Goal: Transaction & Acquisition: Purchase product/service

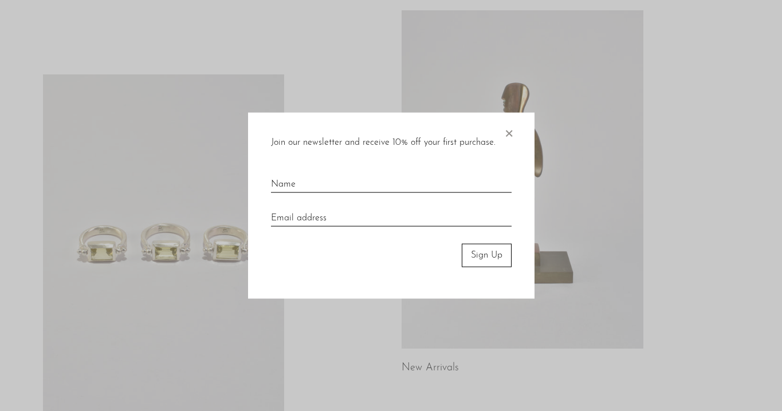
scroll to position [74, 0]
click at [506, 132] on span "×" at bounding box center [508, 131] width 11 height 37
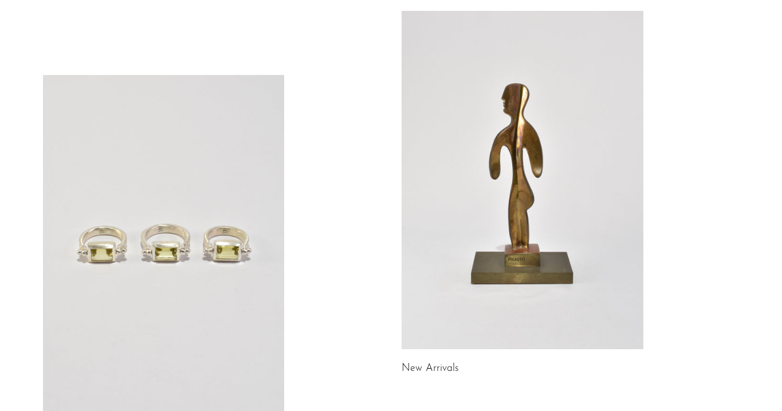
click at [212, 153] on link at bounding box center [164, 244] width 242 height 338
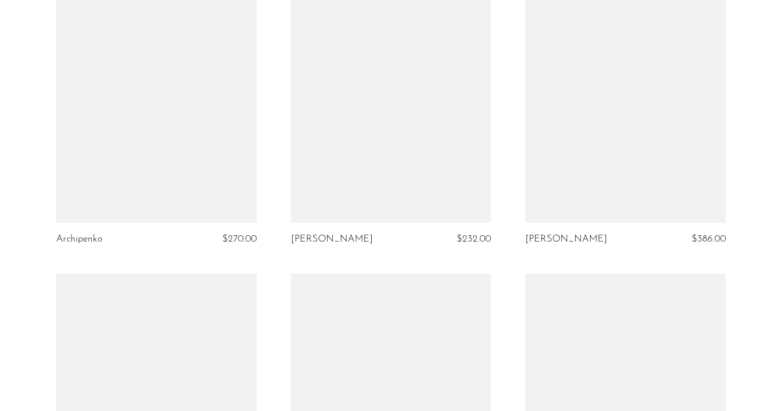
scroll to position [3205, 0]
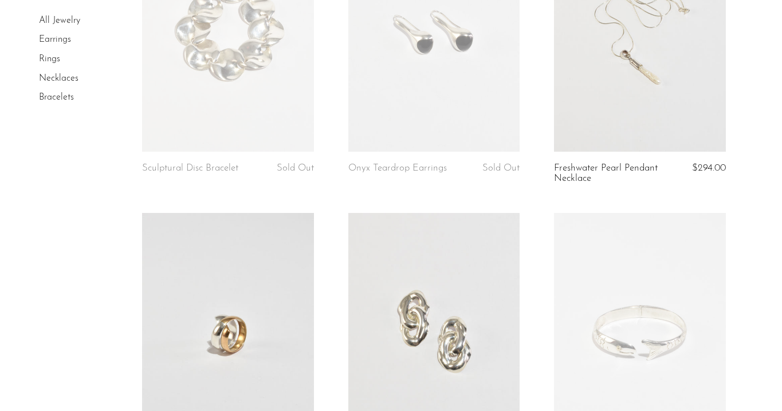
scroll to position [222, 0]
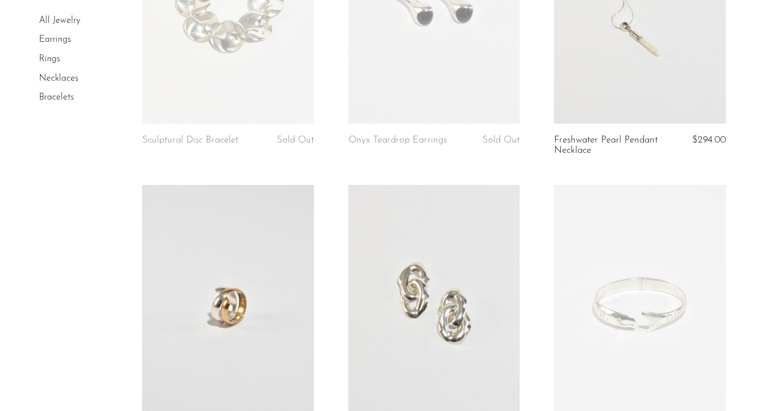
click at [632, 226] on link at bounding box center [639, 305] width 171 height 240
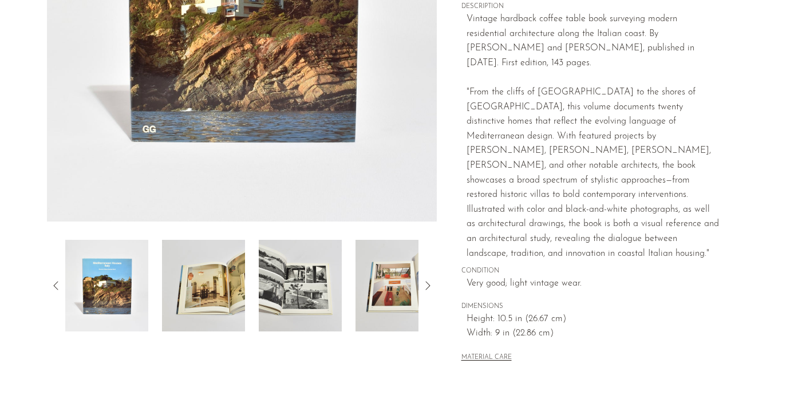
scroll to position [262, 0]
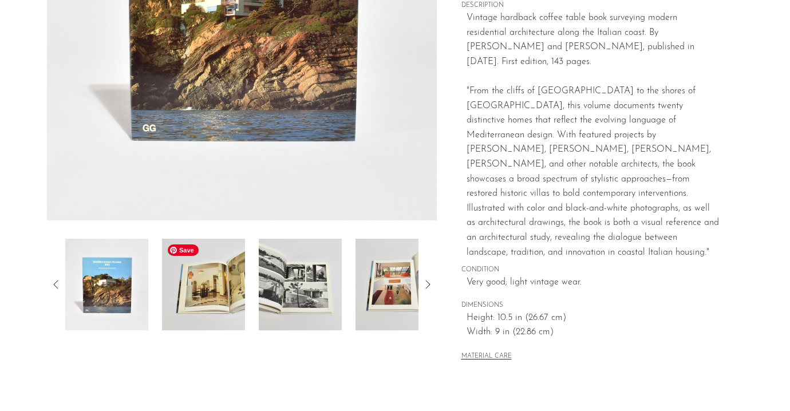
click at [218, 290] on img at bounding box center [203, 285] width 83 height 92
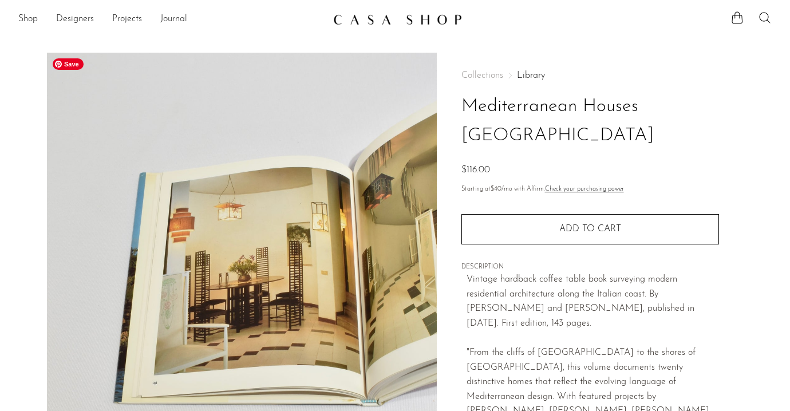
scroll to position [231, 0]
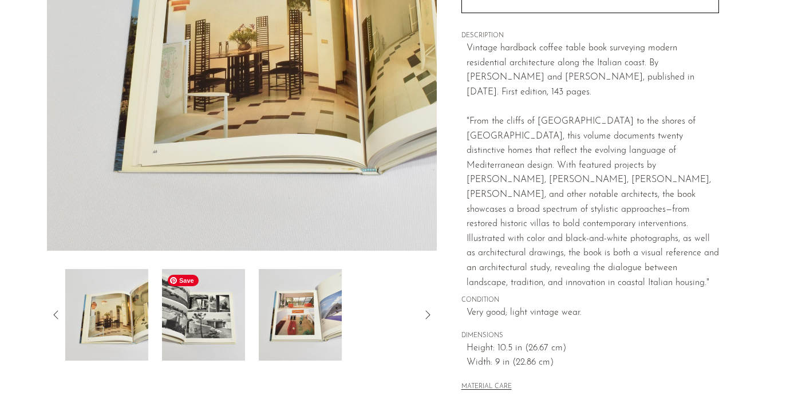
click at [204, 308] on img at bounding box center [203, 315] width 83 height 92
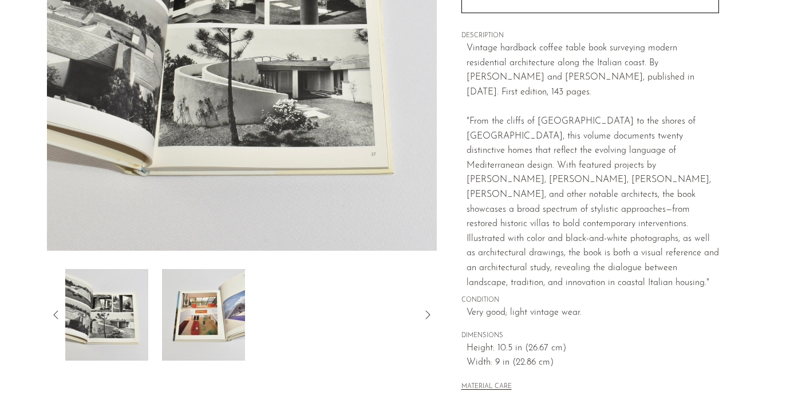
click at [251, 304] on div at bounding box center [241, 315] width 353 height 92
click at [234, 303] on img at bounding box center [203, 315] width 83 height 92
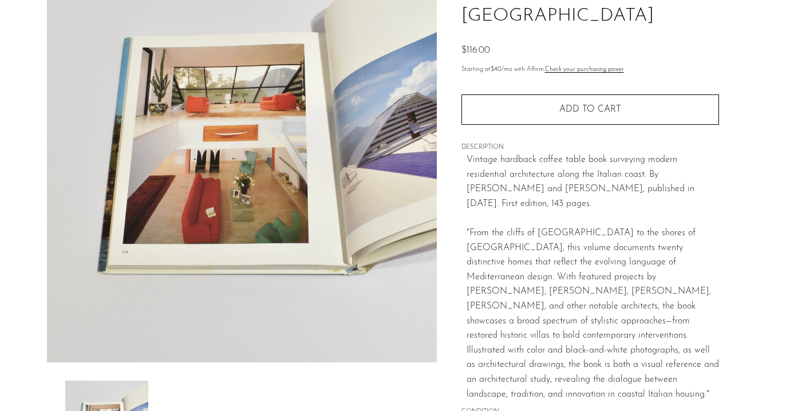
scroll to position [0, 0]
